Goal: Check status: Check status

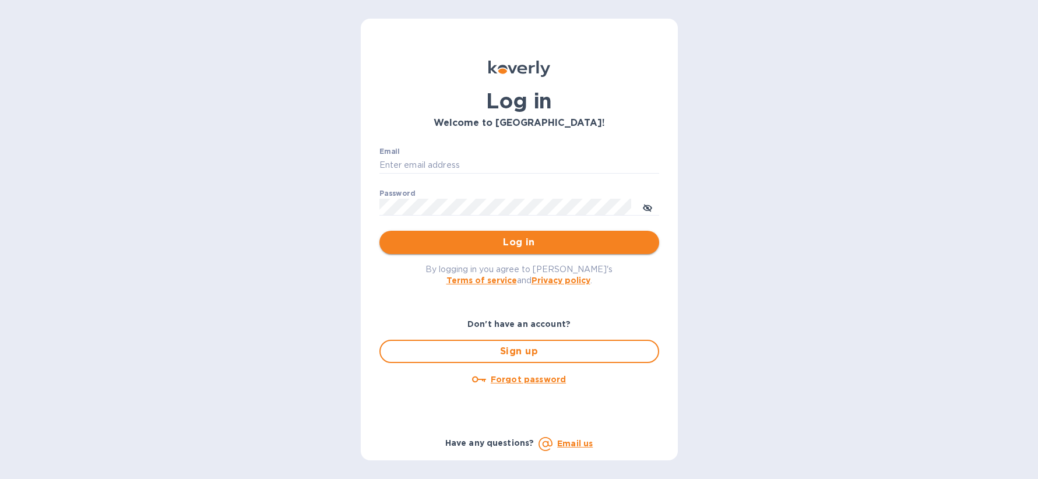
type input "marcus@langschwander.com"
click at [500, 238] on span "Log in" at bounding box center [519, 242] width 261 height 14
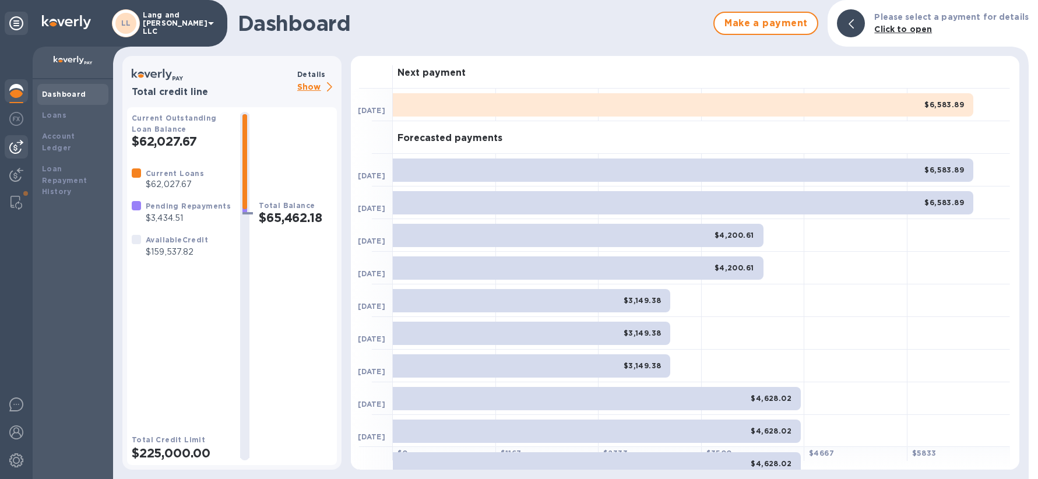
click at [16, 143] on img at bounding box center [16, 147] width 14 height 14
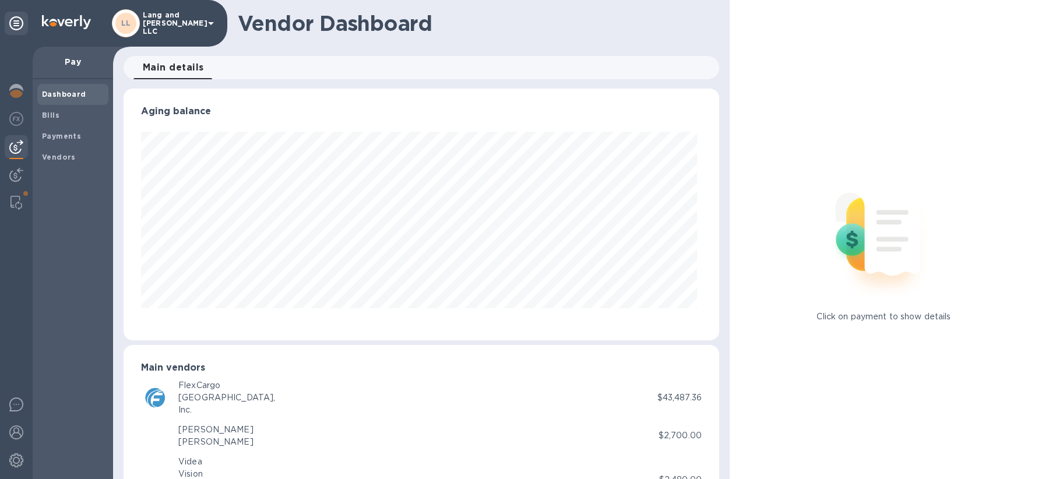
scroll to position [252, 591]
click at [61, 140] on b "Payments" at bounding box center [61, 136] width 39 height 9
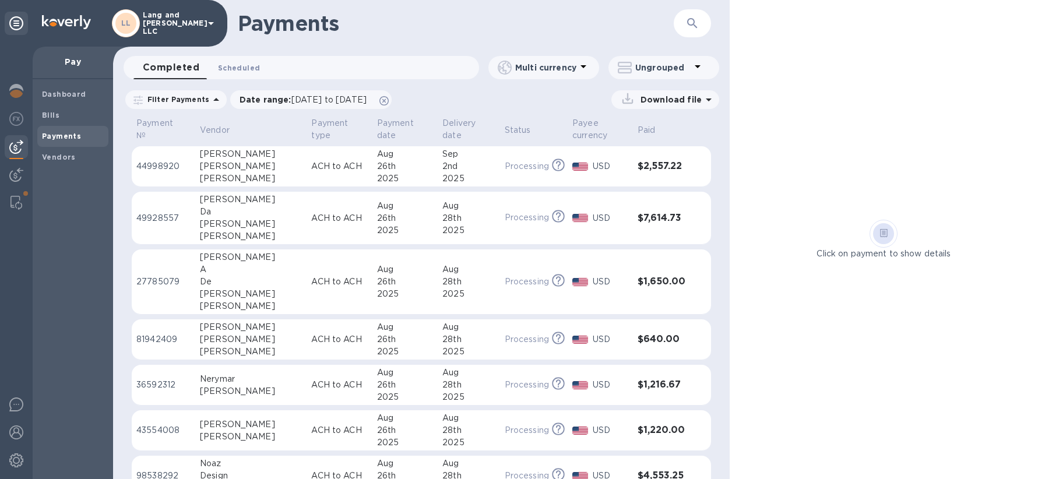
click at [246, 67] on span "Scheduled 0" at bounding box center [239, 68] width 42 height 12
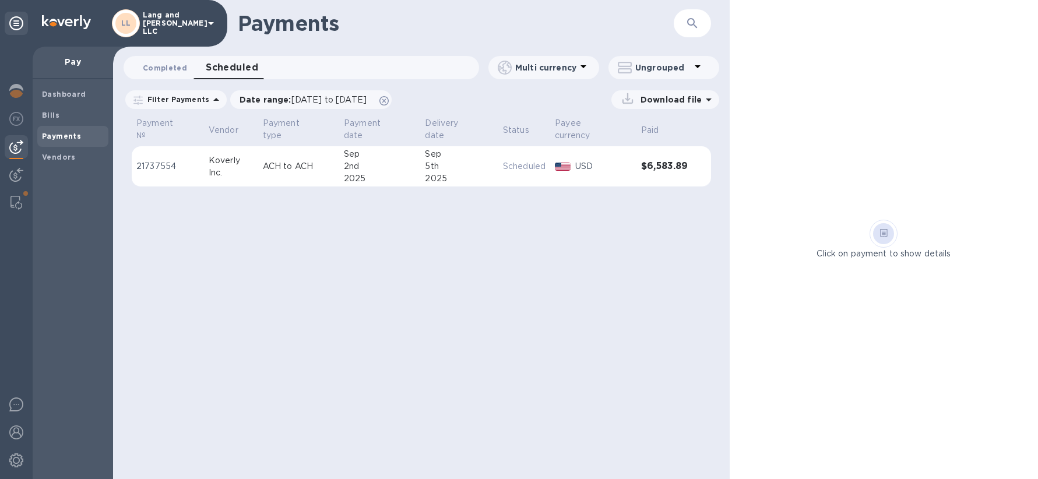
click at [175, 67] on span "Completed 0" at bounding box center [165, 68] width 44 height 12
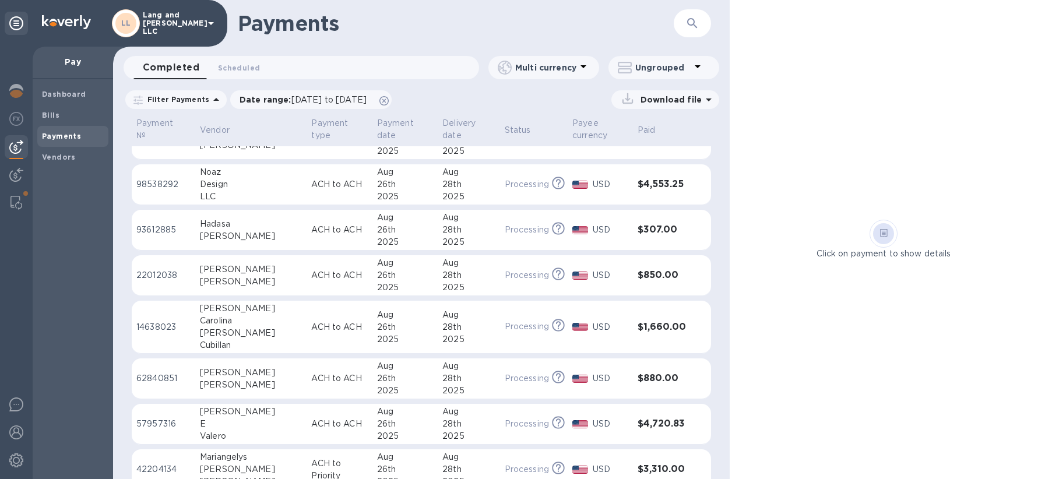
scroll to position [271, 0]
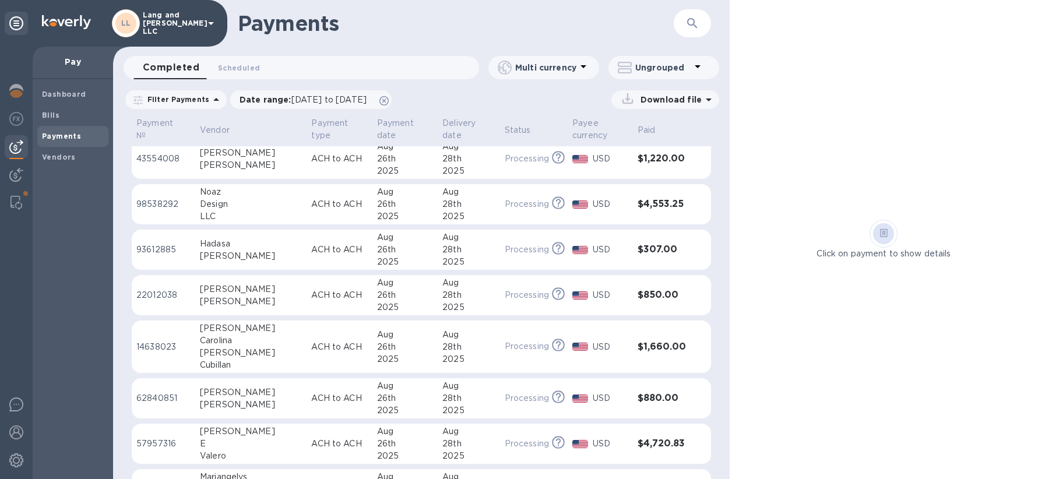
click at [212, 195] on div "Noaz" at bounding box center [251, 192] width 102 height 12
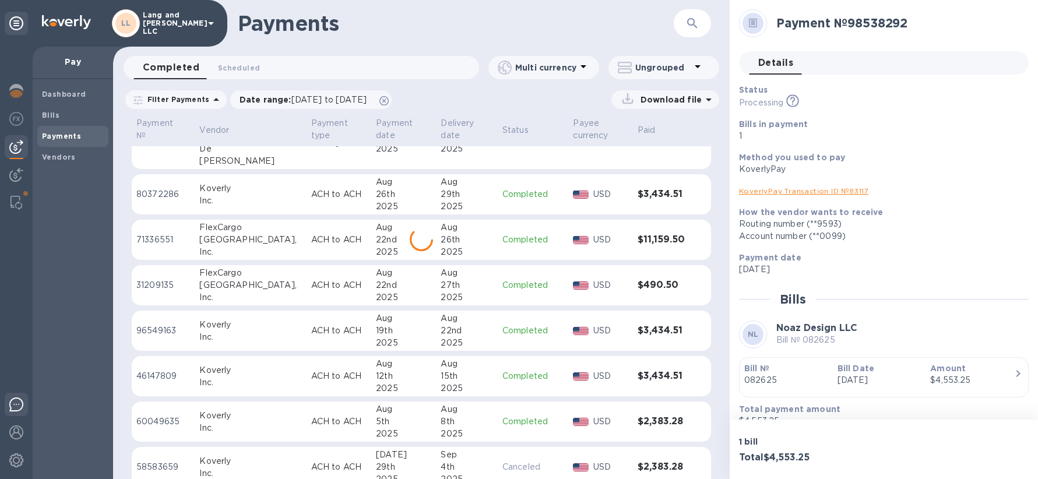
scroll to position [862, 0]
